Goal: Transaction & Acquisition: Purchase product/service

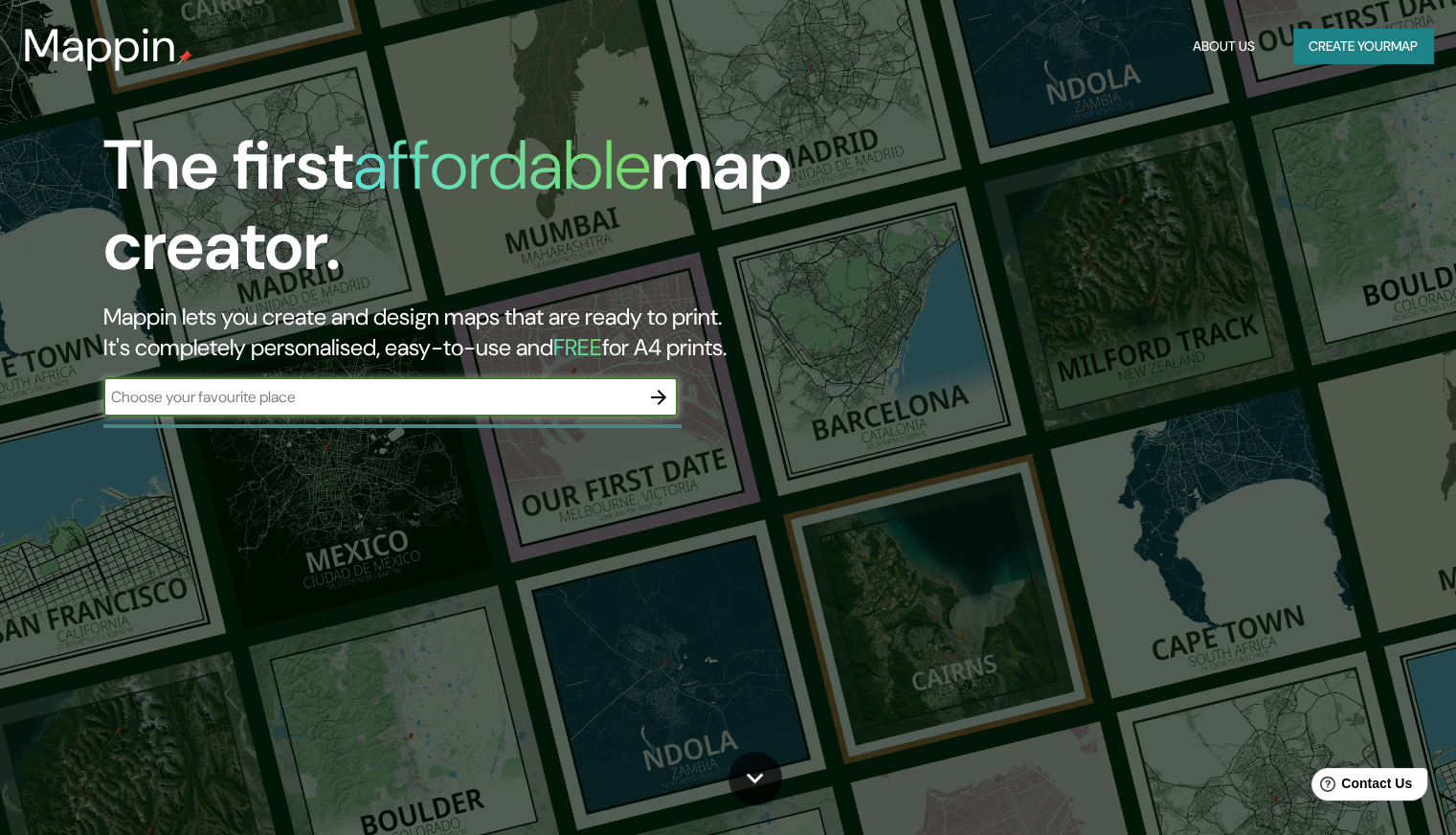
click at [1312, 50] on button "Create your map" at bounding box center [1362, 46] width 140 height 36
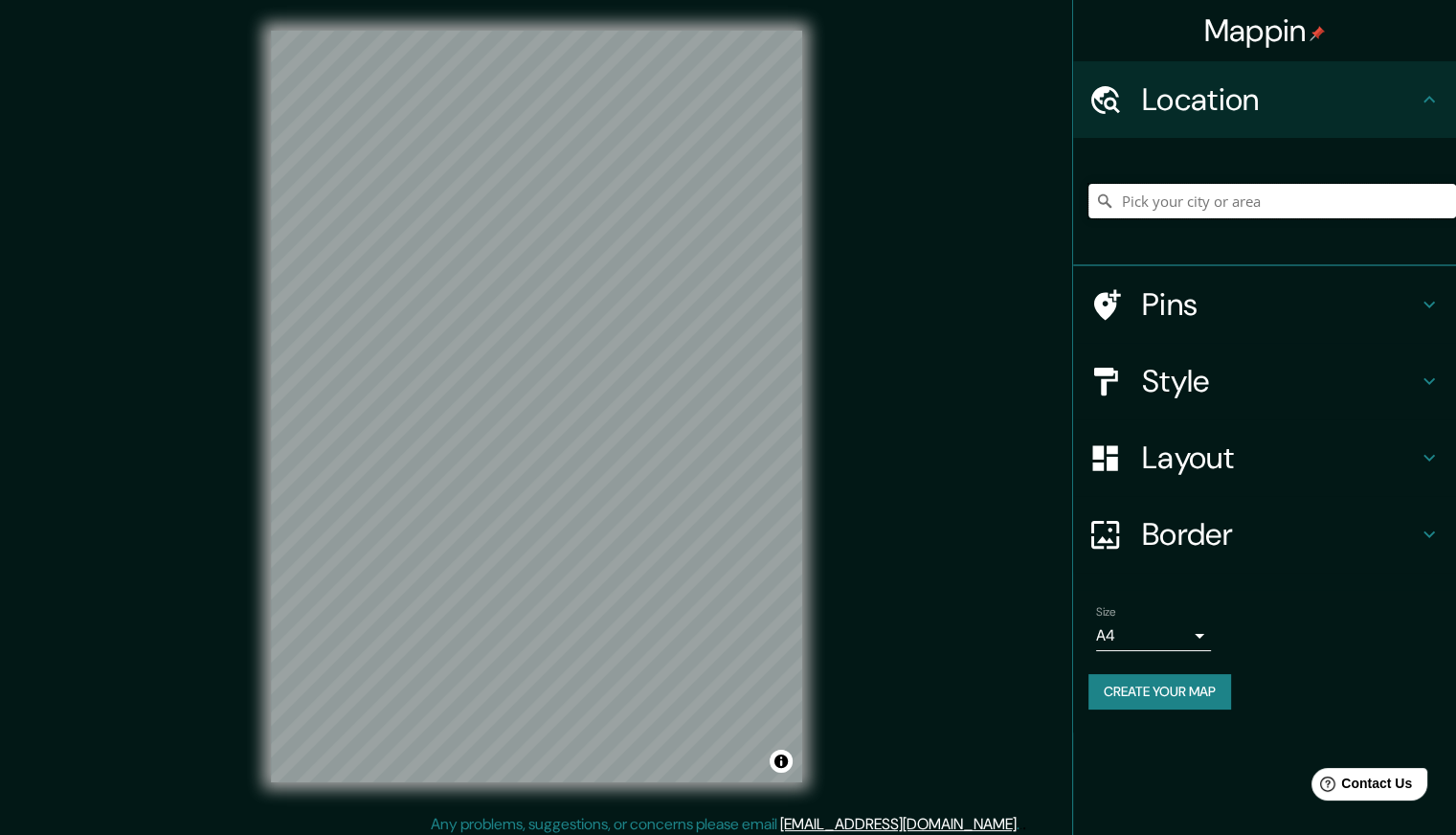
drag, startPoint x: 1164, startPoint y: 198, endPoint x: 1208, endPoint y: 200, distance: 44.0
click at [1208, 200] on input "Pick your city or area" at bounding box center [1272, 201] width 368 height 35
type input "[GEOGRAPHIC_DATA], [GEOGRAPHIC_DATA], [GEOGRAPHIC_DATA]"
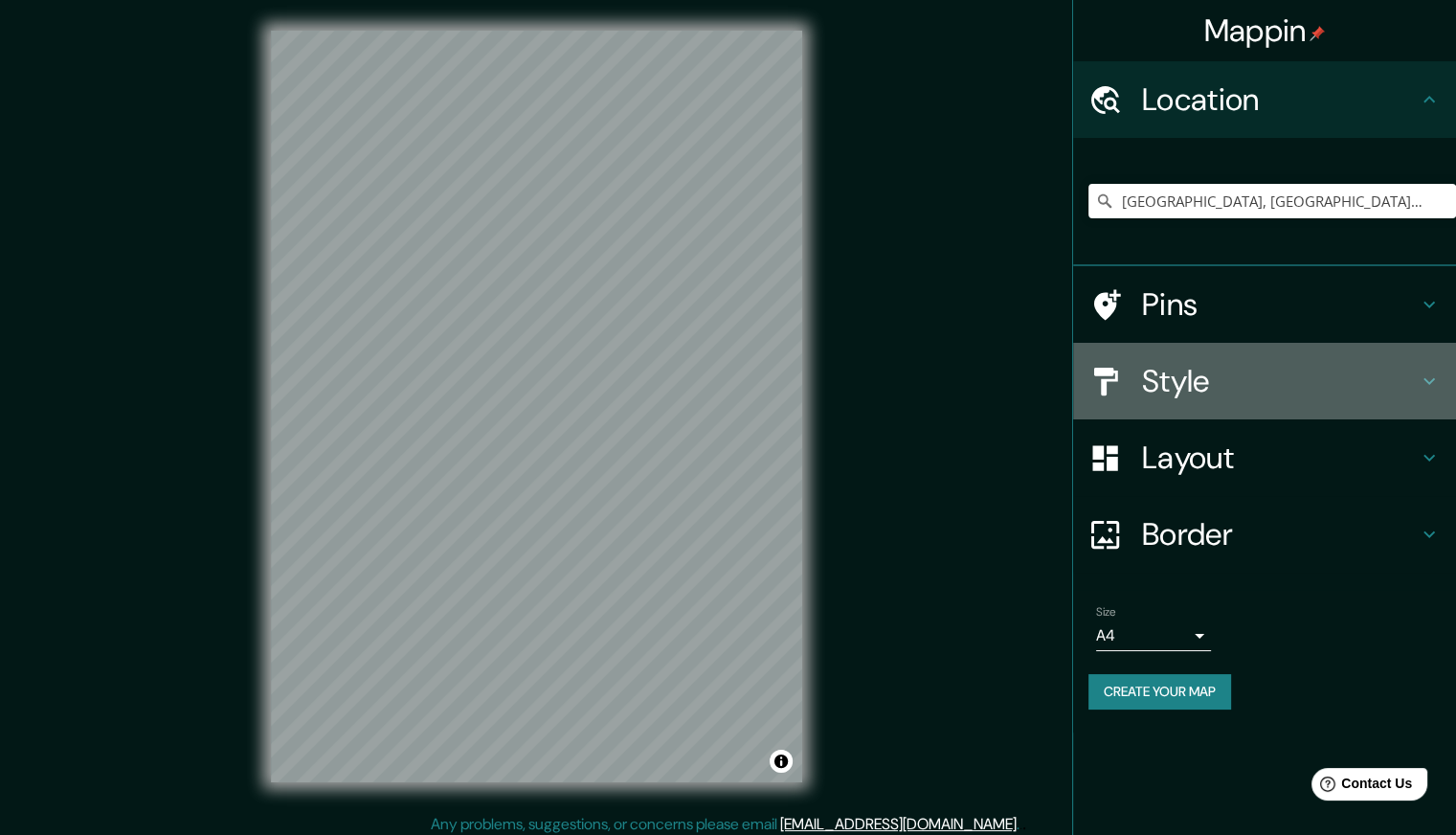
click at [1191, 368] on h4 "Style" at bounding box center [1279, 381] width 276 height 39
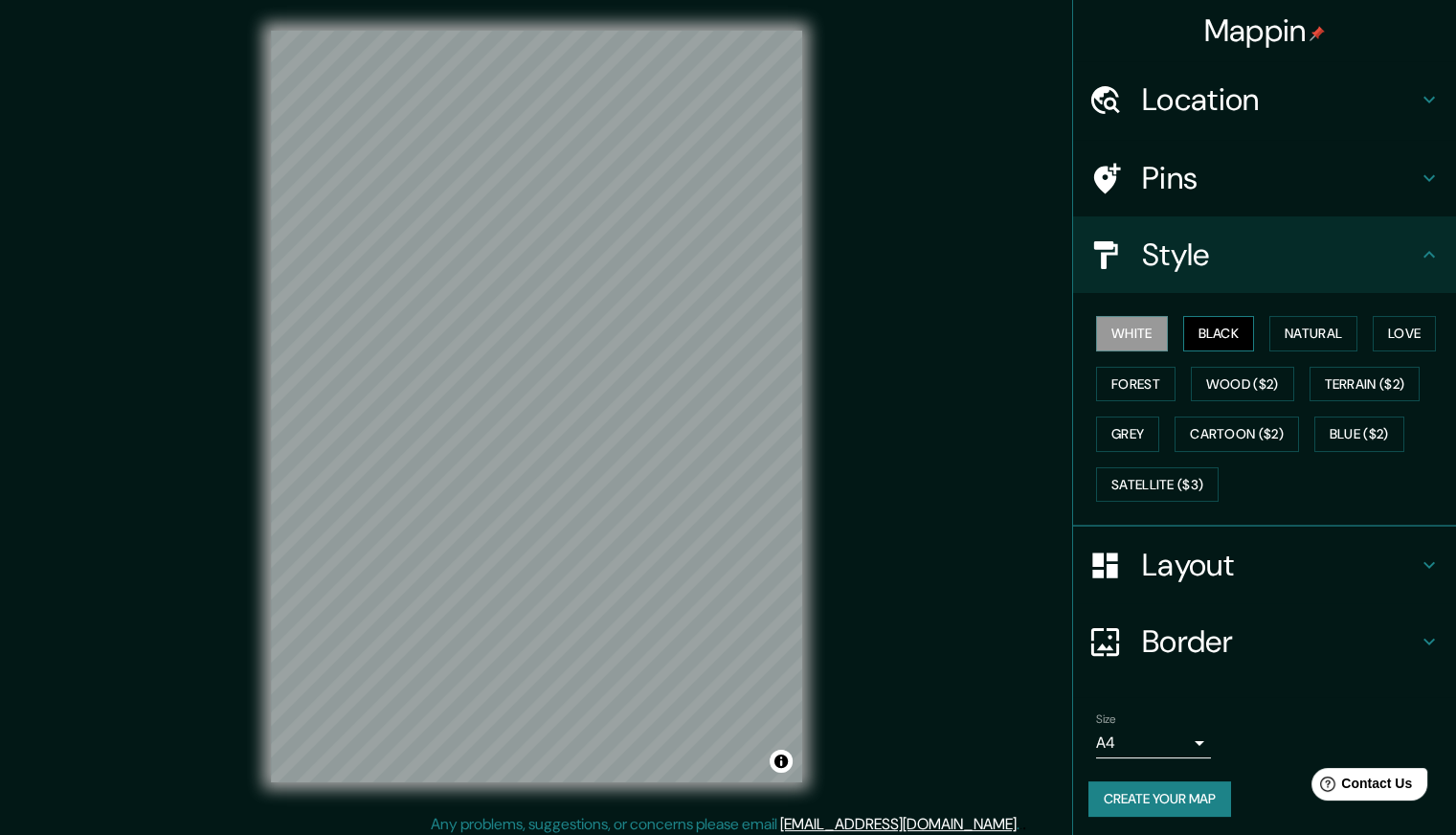
click at [1195, 323] on button "Black" at bounding box center [1219, 333] width 71 height 36
click at [1277, 335] on button "Natural" at bounding box center [1312, 333] width 88 height 36
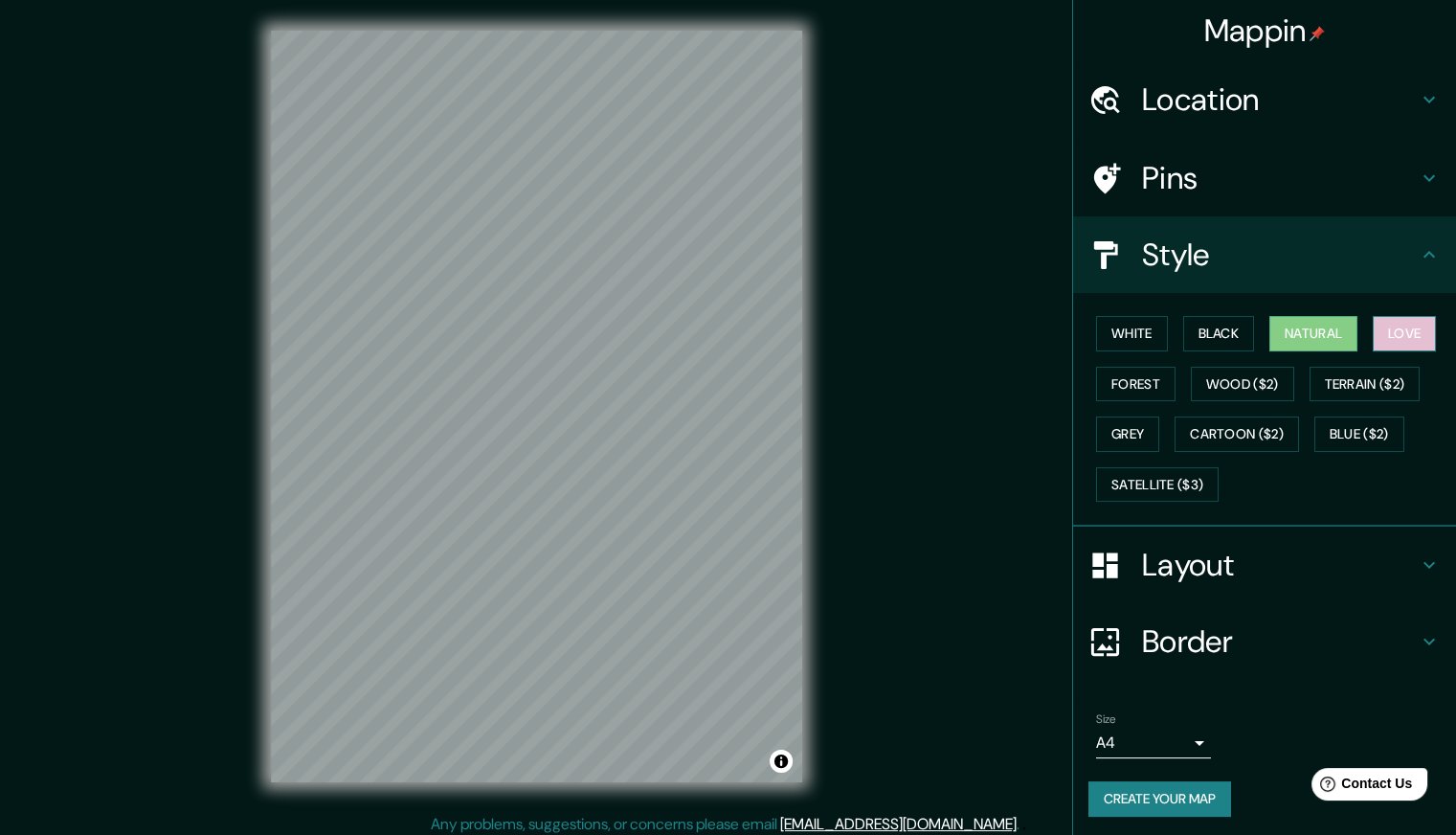
click at [1373, 336] on button "Love" at bounding box center [1404, 333] width 63 height 36
click at [1120, 373] on button "Forest" at bounding box center [1136, 384] width 79 height 36
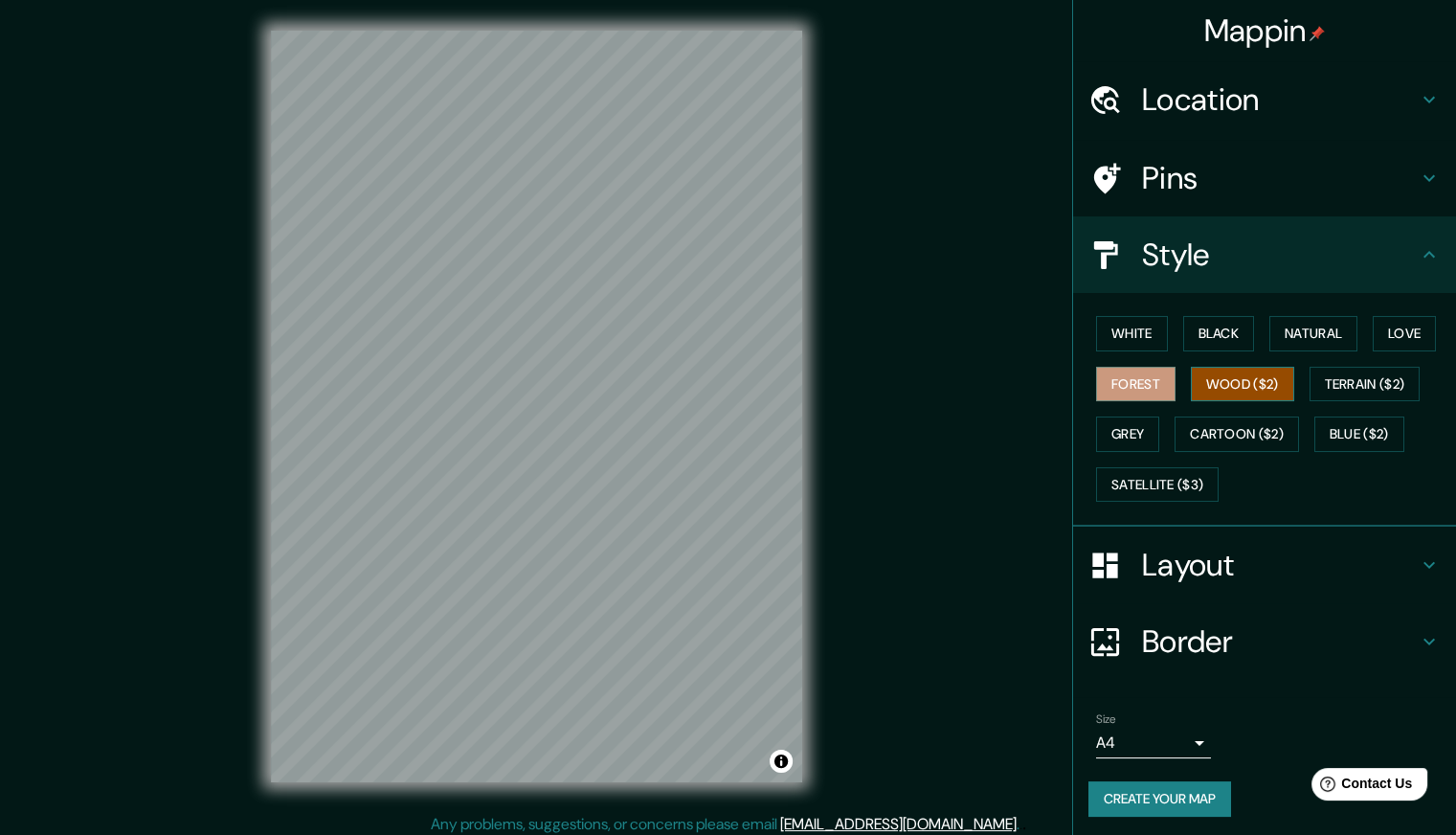
click at [1225, 376] on button "Wood ($2)" at bounding box center [1242, 384] width 103 height 36
click at [1355, 388] on button "Terrain ($2)" at bounding box center [1364, 384] width 111 height 36
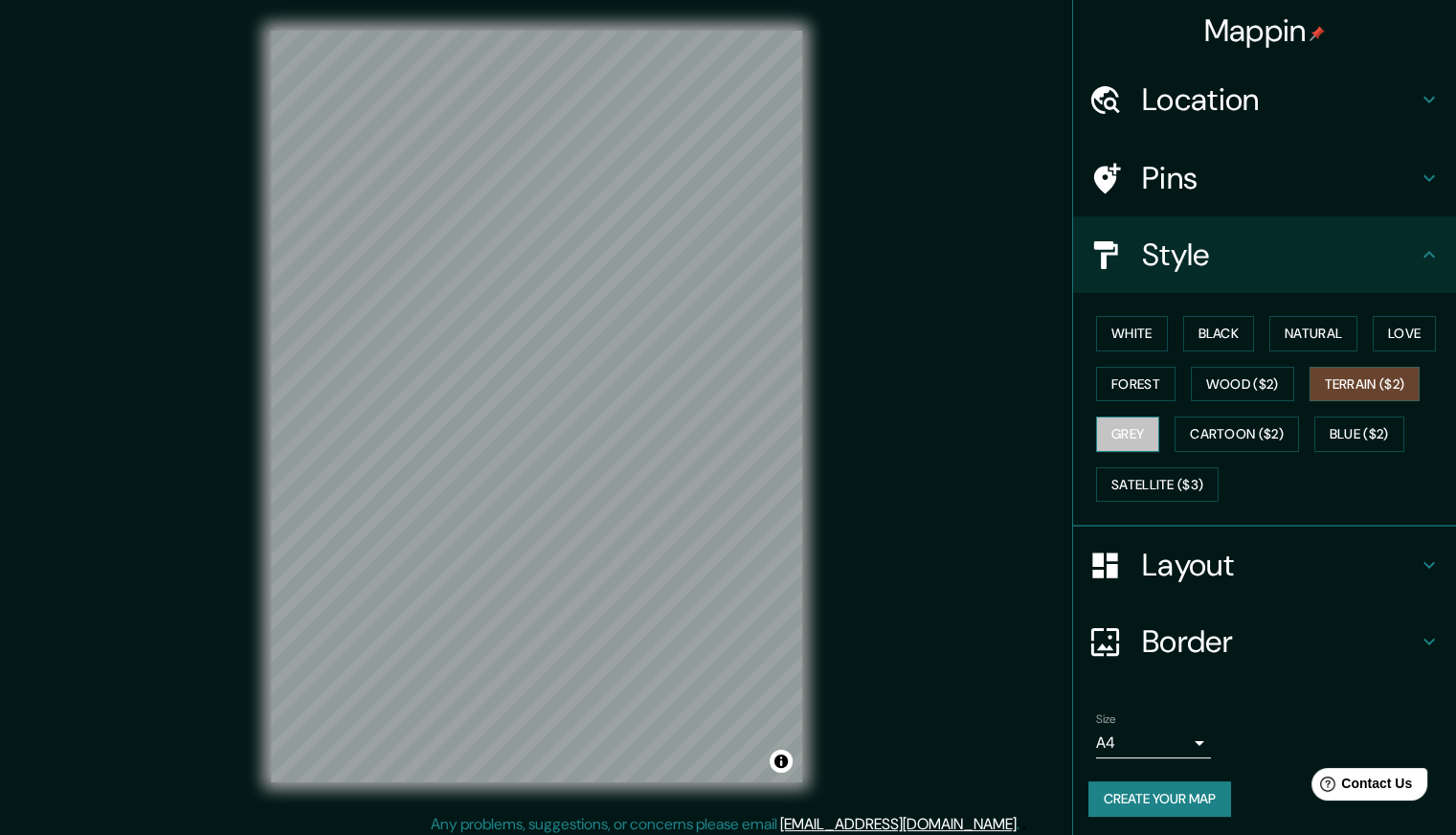
click at [1126, 426] on button "Grey" at bounding box center [1127, 434] width 63 height 36
click at [1202, 432] on button "Cartoon ($2)" at bounding box center [1236, 434] width 124 height 36
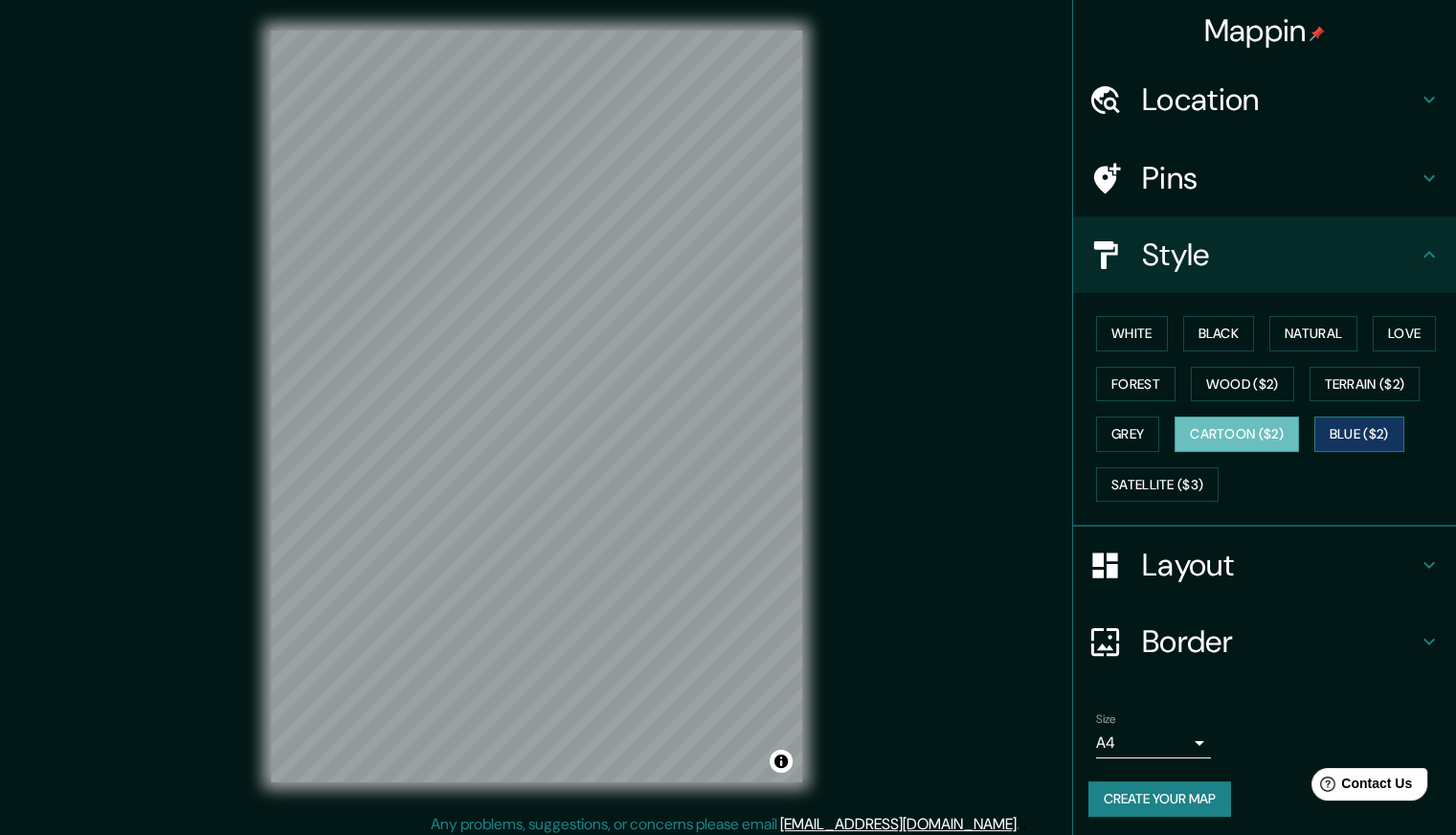
click at [1325, 433] on button "Blue ($2)" at bounding box center [1359, 434] width 90 height 36
click at [1162, 476] on button "Satellite ($3)" at bounding box center [1157, 485] width 123 height 36
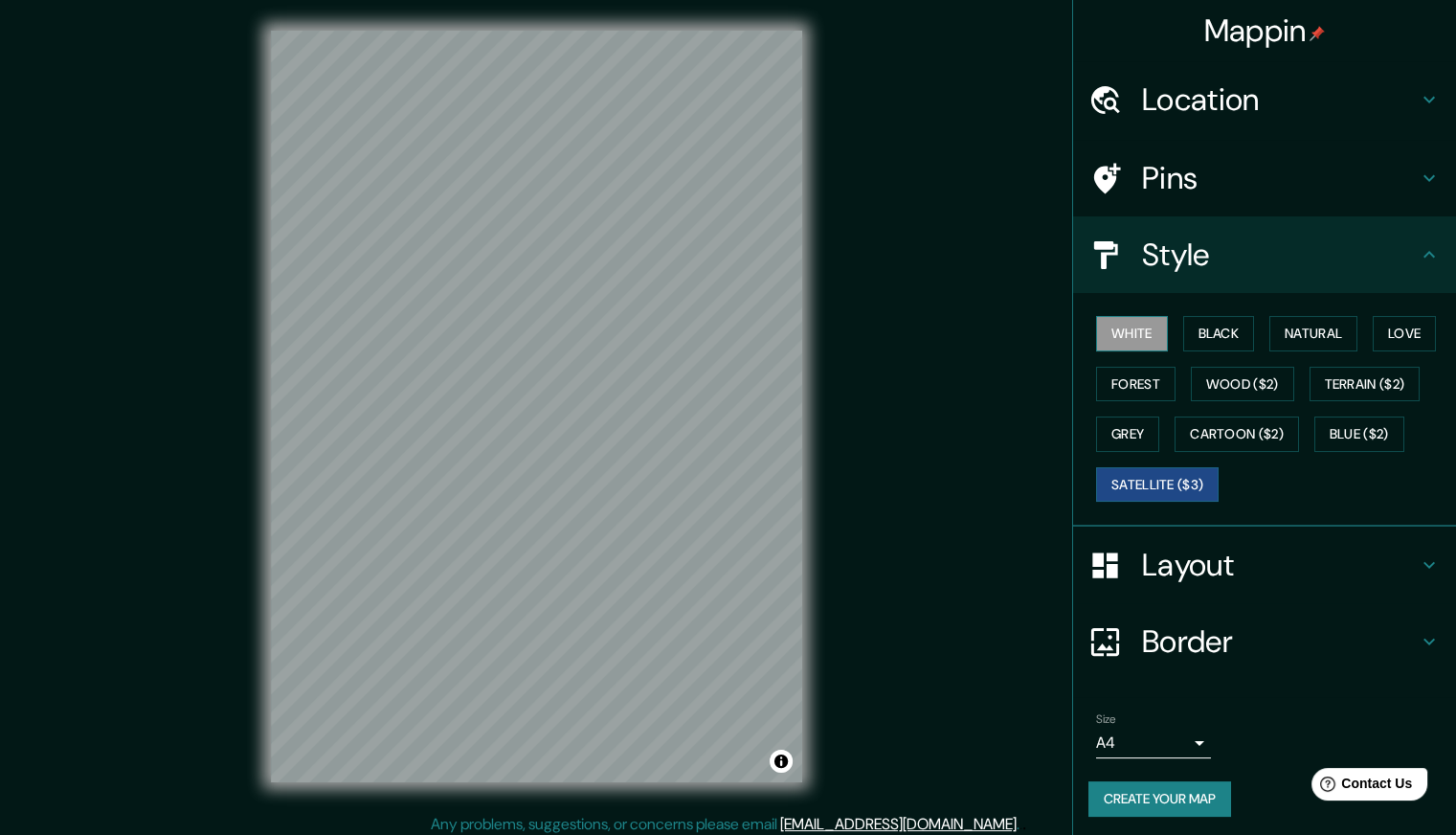
click at [1141, 319] on button "White" at bounding box center [1132, 333] width 71 height 36
click at [1147, 484] on button "Satellite ($3)" at bounding box center [1157, 485] width 123 height 36
click at [1122, 320] on button "White" at bounding box center [1132, 333] width 71 height 36
click at [1103, 480] on button "Satellite ($3)" at bounding box center [1157, 485] width 123 height 36
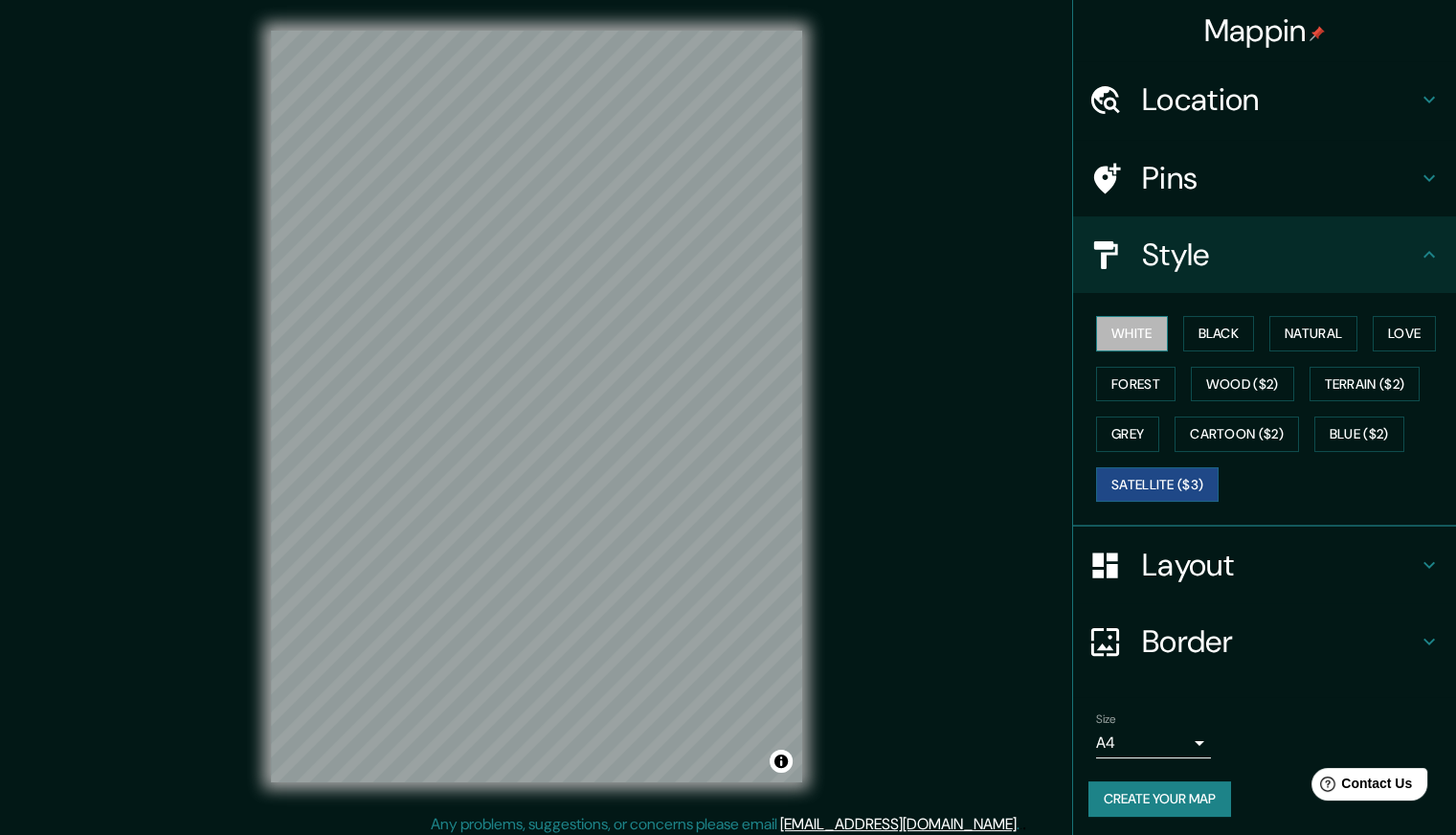
click at [1130, 321] on button "White" at bounding box center [1132, 333] width 71 height 36
click at [984, 237] on div "Mappin Location [GEOGRAPHIC_DATA], [GEOGRAPHIC_DATA], [GEOGRAPHIC_DATA] [GEOGRA…" at bounding box center [728, 422] width 1456 height 844
click at [1230, 330] on button "Black" at bounding box center [1219, 333] width 71 height 36
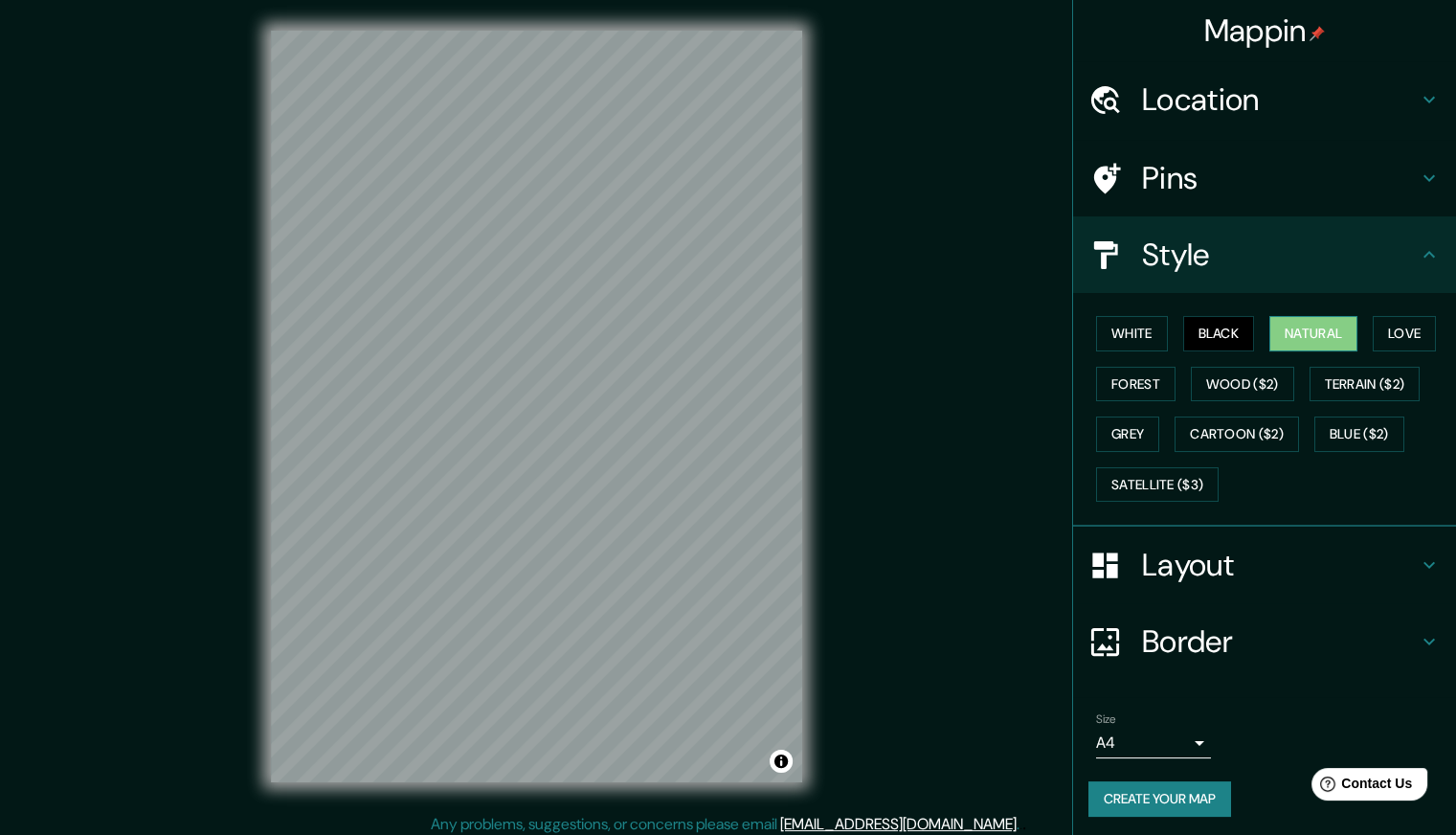
click at [1296, 348] on button "Natural" at bounding box center [1312, 333] width 88 height 36
click at [849, 404] on div "Mappin Location [GEOGRAPHIC_DATA], [GEOGRAPHIC_DATA], [GEOGRAPHIC_DATA] [GEOGRA…" at bounding box center [728, 422] width 1456 height 844
click at [182, 374] on div "Mappin Location [GEOGRAPHIC_DATA], [GEOGRAPHIC_DATA], [GEOGRAPHIC_DATA] [GEOGRA…" at bounding box center [728, 422] width 1456 height 844
click at [142, 398] on div "Mappin Location [GEOGRAPHIC_DATA], [GEOGRAPHIC_DATA], [GEOGRAPHIC_DATA] [GEOGRA…" at bounding box center [728, 422] width 1456 height 844
drag, startPoint x: 807, startPoint y: 188, endPoint x: 827, endPoint y: 317, distance: 130.5
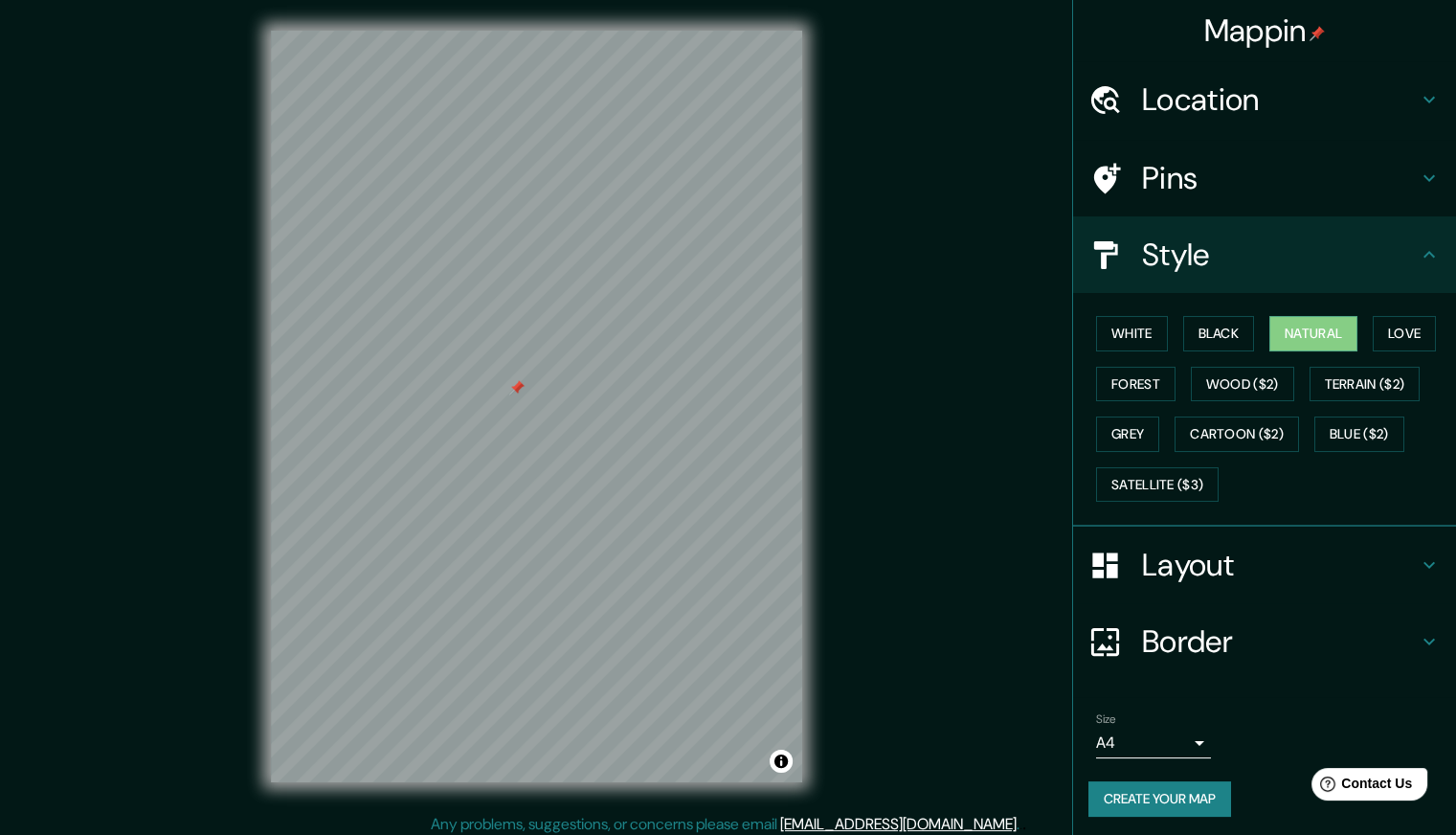
click at [827, 317] on div "© Mapbox © OpenStreetMap Improve this map" at bounding box center [536, 406] width 592 height 813
click at [518, 386] on div at bounding box center [517, 388] width 15 height 15
drag, startPoint x: 863, startPoint y: 397, endPoint x: 455, endPoint y: 835, distance: 598.6
click at [455, 834] on html "Mappin Location [GEOGRAPHIC_DATA], [GEOGRAPHIC_DATA], [GEOGRAPHIC_DATA] [GEOGRA…" at bounding box center [728, 417] width 1456 height 835
